Goal: Task Accomplishment & Management: Use online tool/utility

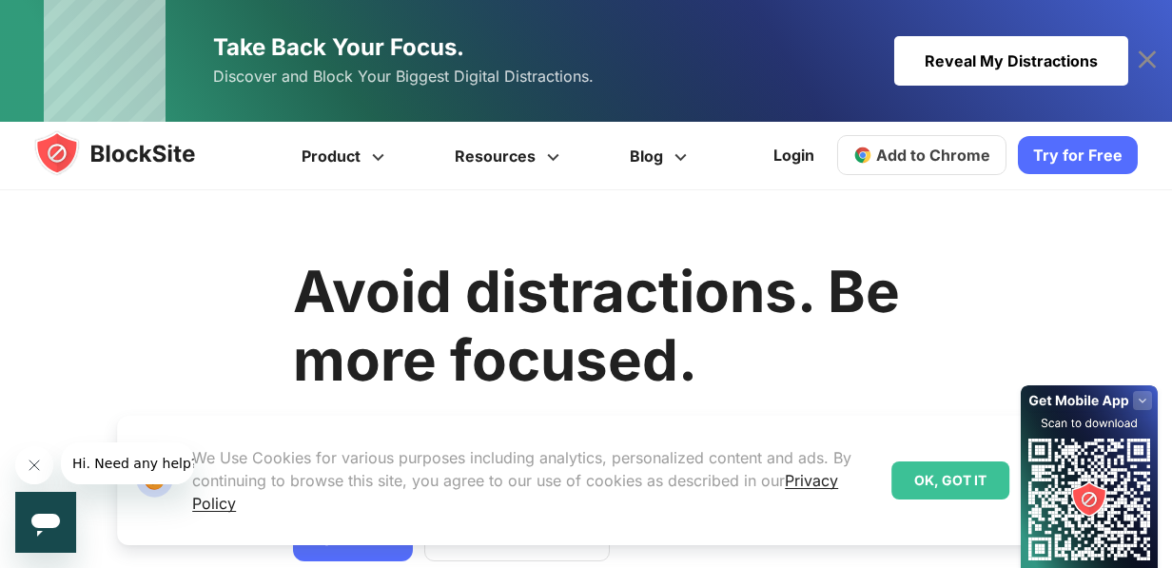
click at [986, 477] on div "OK, GOT IT" at bounding box center [950, 480] width 118 height 38
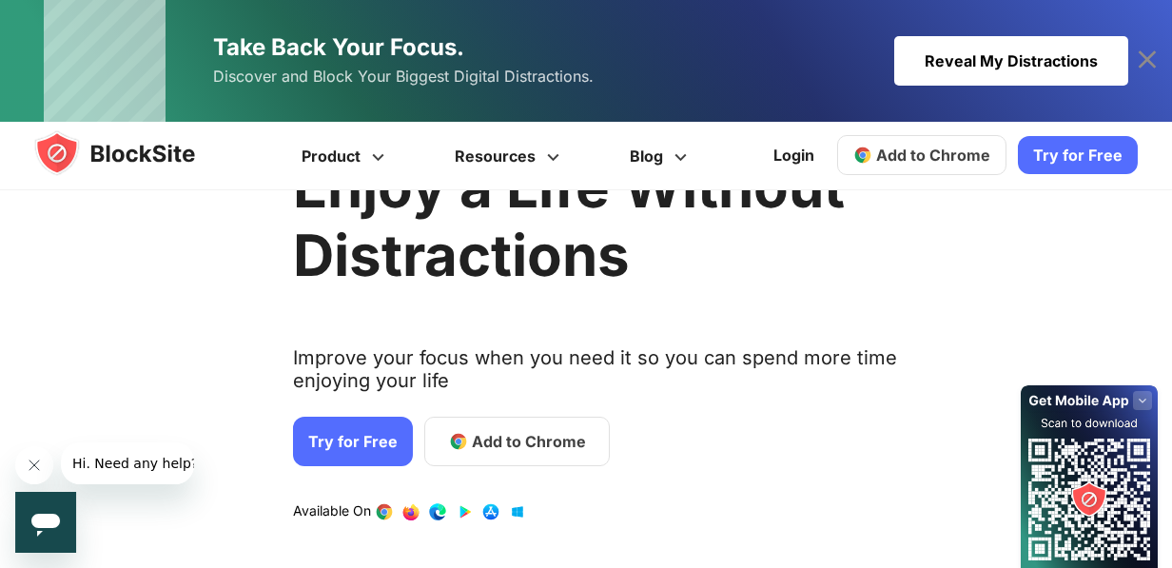
scroll to position [95, 0]
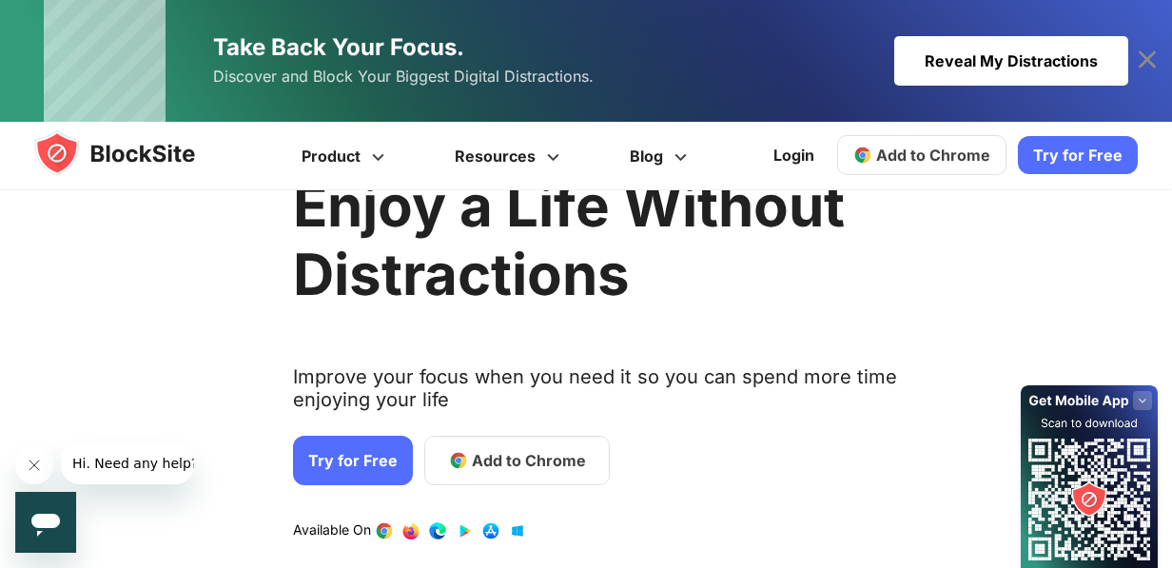
click at [545, 469] on span "Add to Chrome" at bounding box center [529, 460] width 114 height 23
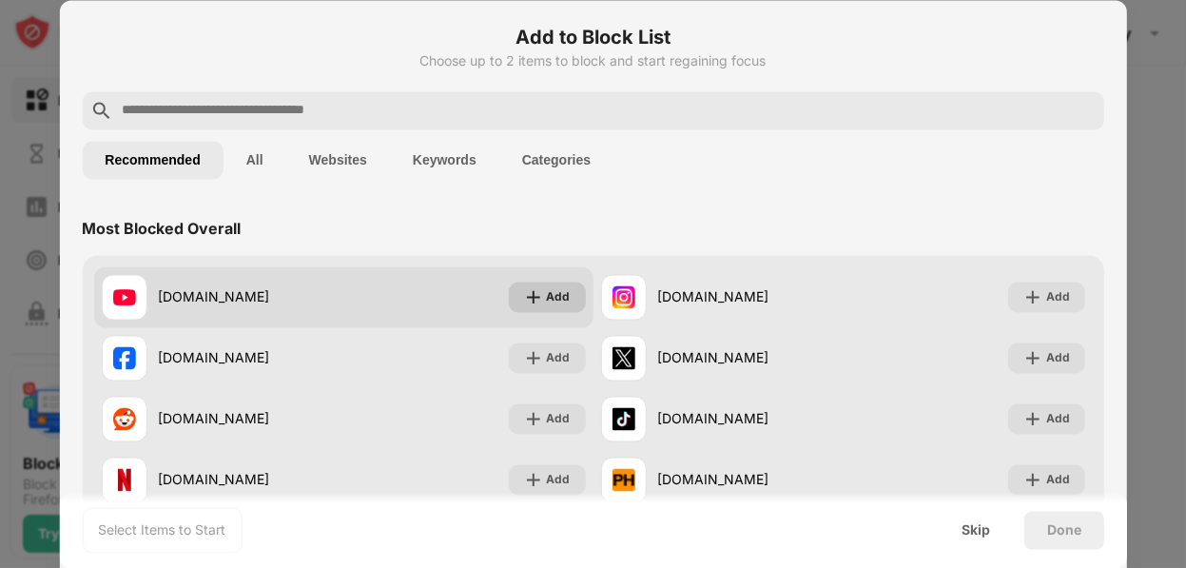
click at [538, 301] on div "Add" at bounding box center [546, 297] width 77 height 30
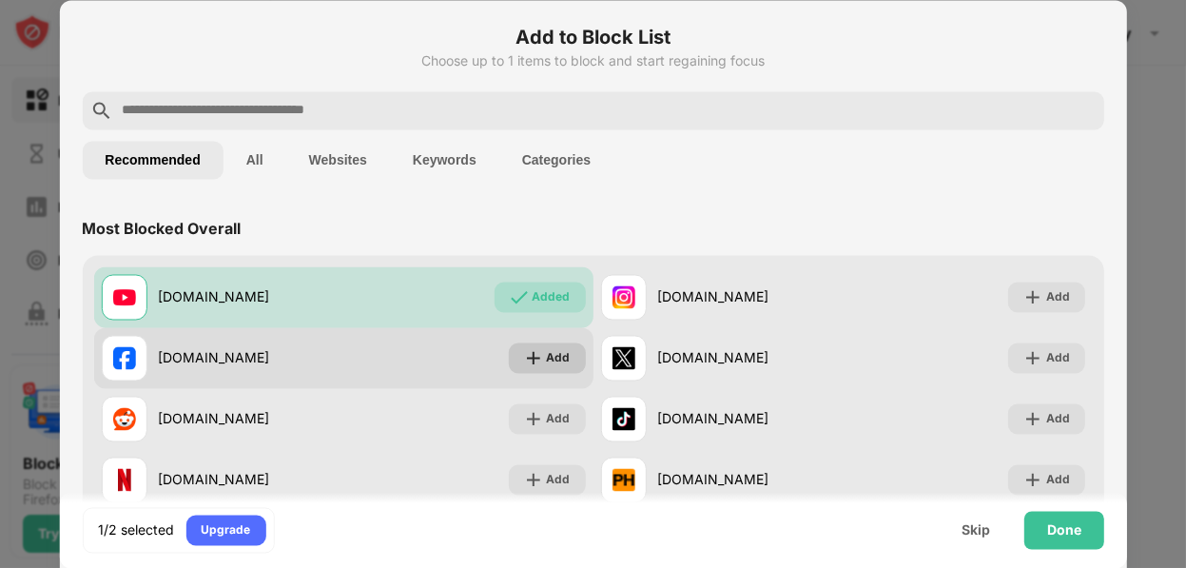
click at [529, 358] on img at bounding box center [532, 357] width 19 height 19
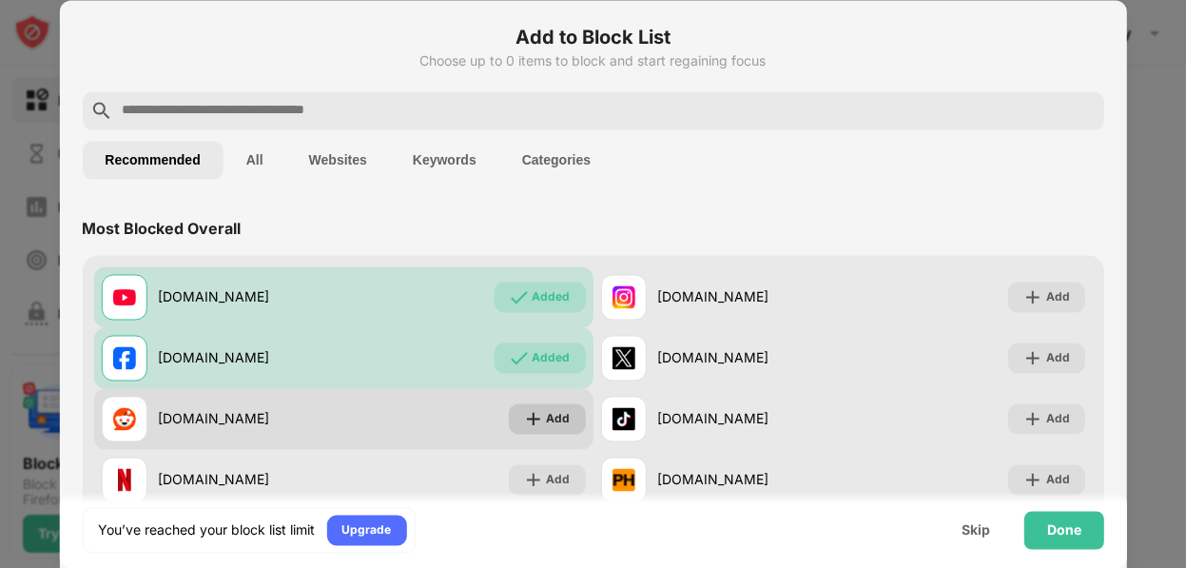
click at [534, 421] on img at bounding box center [532, 418] width 19 height 19
